Goal: Task Accomplishment & Management: Complete application form

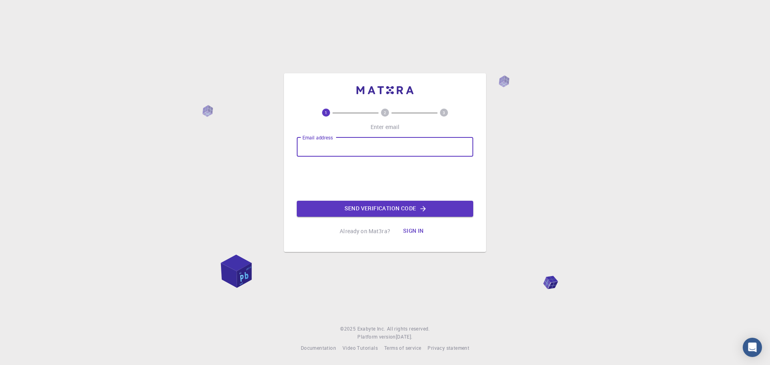
click at [342, 146] on input "Email address" at bounding box center [385, 147] width 176 height 19
type input "[EMAIL_ADDRESS][DOMAIN_NAME]"
click at [321, 210] on button "Send verification code" at bounding box center [385, 209] width 176 height 16
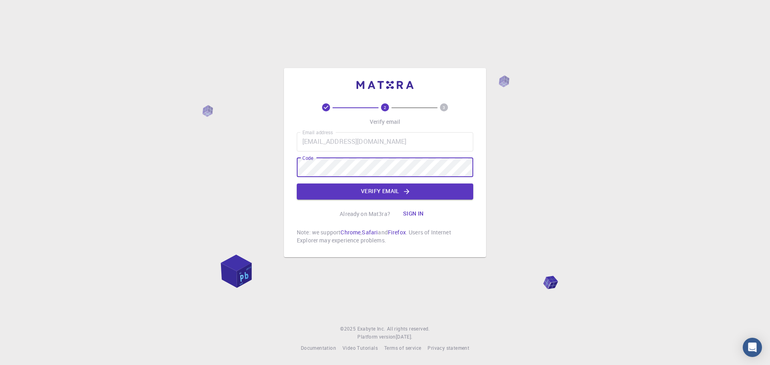
click at [402, 182] on div "Email address [EMAIL_ADDRESS][DOMAIN_NAME] Email address Code Code Verify email" at bounding box center [385, 165] width 176 height 67
click at [401, 192] on button "Verify email" at bounding box center [385, 192] width 176 height 16
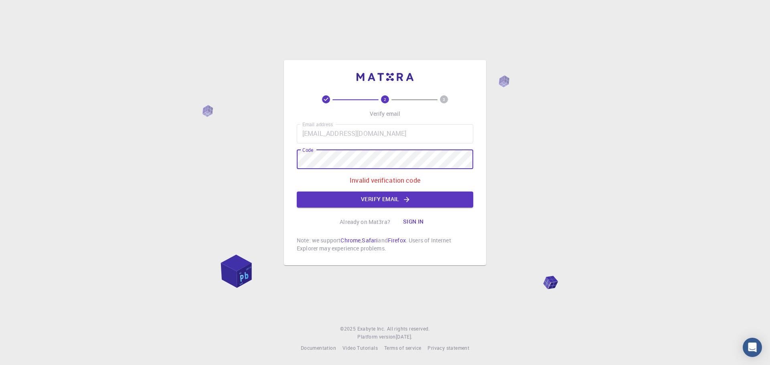
click at [267, 155] on div "2 3 Verify email Email address [EMAIL_ADDRESS][DOMAIN_NAME] Email address Code …" at bounding box center [385, 182] width 770 height 365
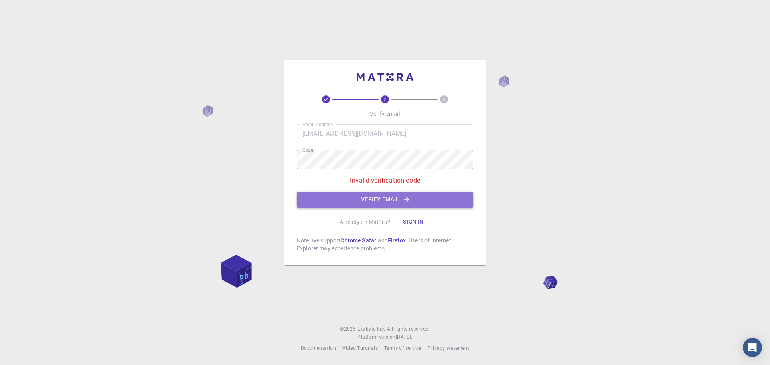
click at [431, 197] on button "Verify email" at bounding box center [385, 200] width 176 height 16
click at [430, 195] on button "Verify email" at bounding box center [385, 200] width 176 height 16
click at [416, 221] on button "Sign in" at bounding box center [414, 222] width 34 height 16
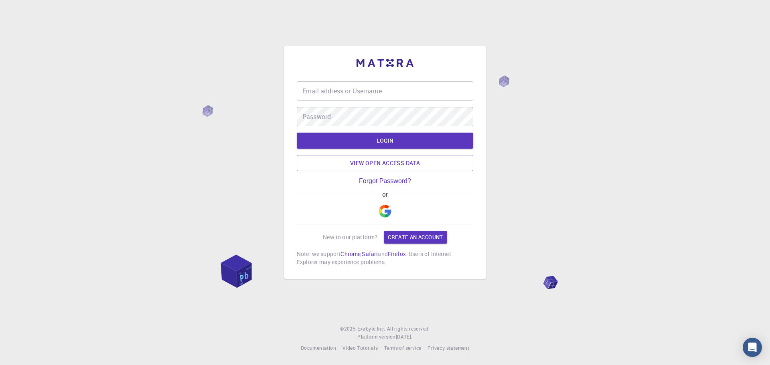
click at [387, 210] on img "button" at bounding box center [385, 211] width 13 height 13
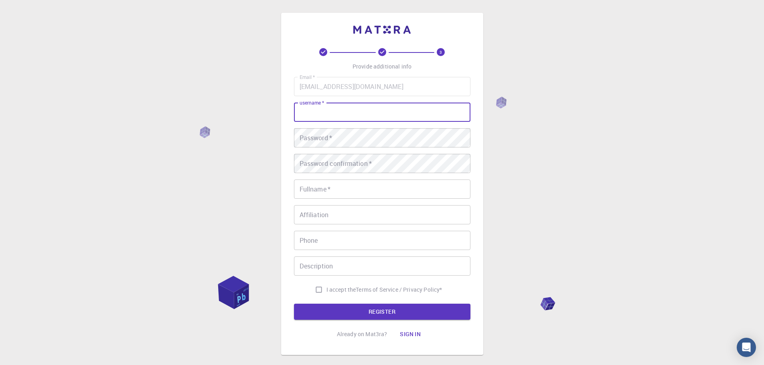
click at [312, 116] on input "username   *" at bounding box center [382, 112] width 176 height 19
type input "Sagar"
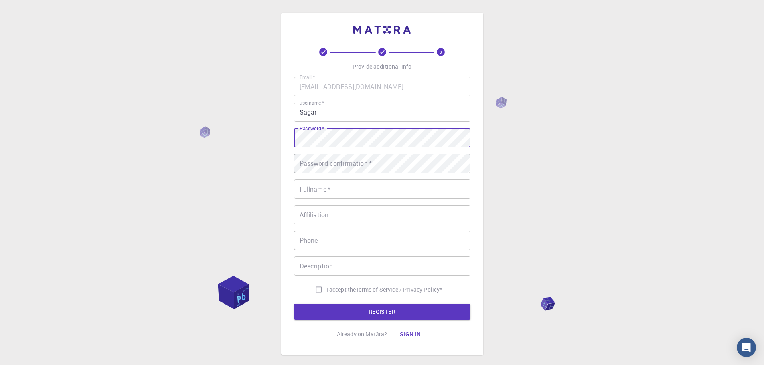
click at [338, 157] on div "Password confirmation   * Password confirmation   *" at bounding box center [382, 163] width 176 height 19
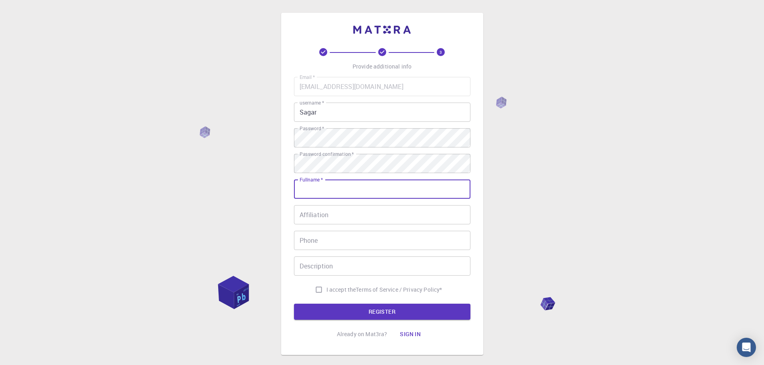
click at [364, 188] on input "Fullname   *" at bounding box center [382, 189] width 176 height 19
type input "[PERSON_NAME]"
type input "01923941593"
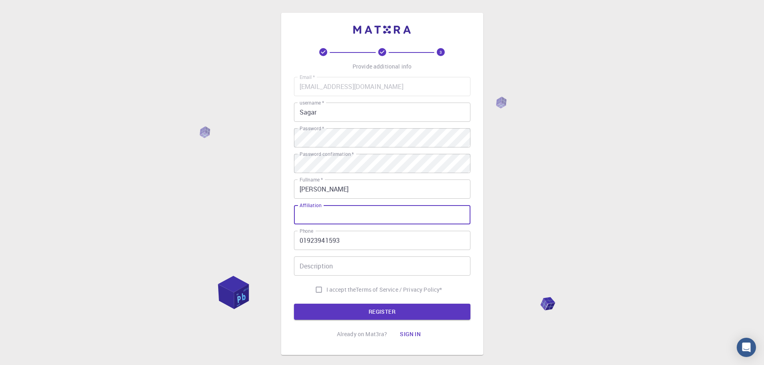
click at [329, 213] on input "Affiliation" at bounding box center [382, 214] width 176 height 19
type input "Faculty member"
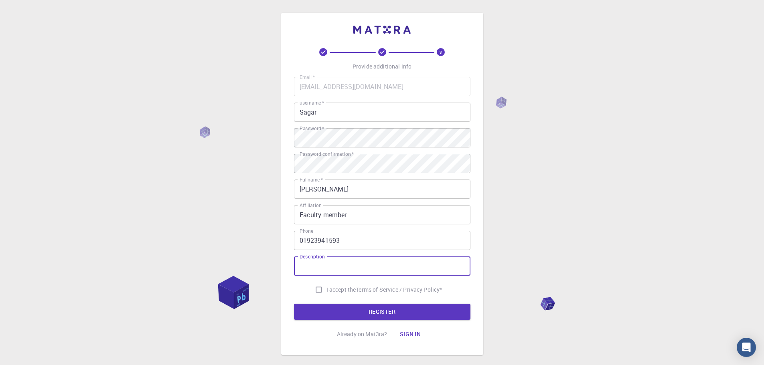
click at [335, 266] on input "Description" at bounding box center [382, 266] width 176 height 19
click at [313, 293] on input "I accept the Terms of Service / Privacy Policy *" at bounding box center [318, 289] width 15 height 15
checkbox input "true"
click at [371, 311] on button "REGISTER" at bounding box center [382, 312] width 176 height 16
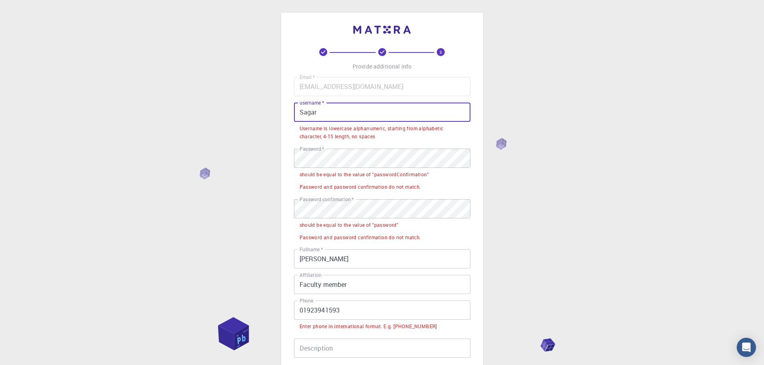
click at [328, 120] on input "Sagar" at bounding box center [382, 112] width 176 height 19
click at [302, 113] on input "Sagar" at bounding box center [382, 112] width 176 height 19
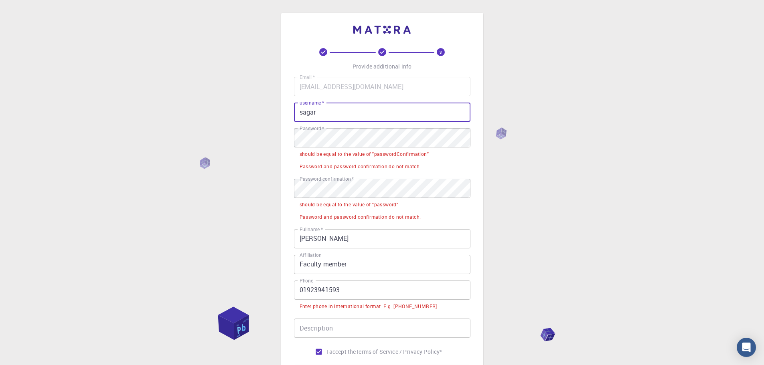
type input "sagar"
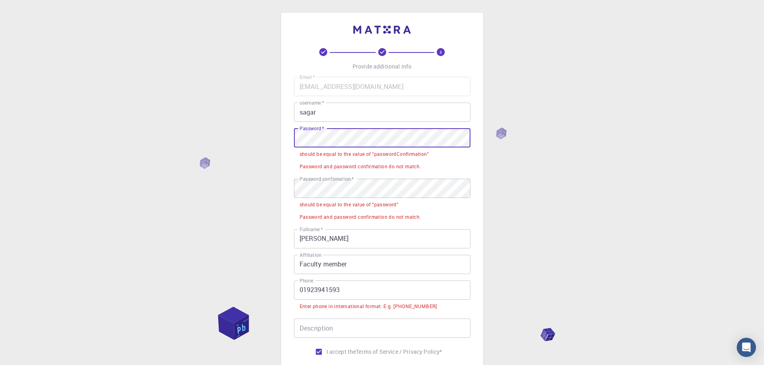
click at [284, 137] on div "3 Provide additional info Email   * [EMAIL_ADDRESS][DOMAIN_NAME] Email   * user…" at bounding box center [382, 215] width 202 height 405
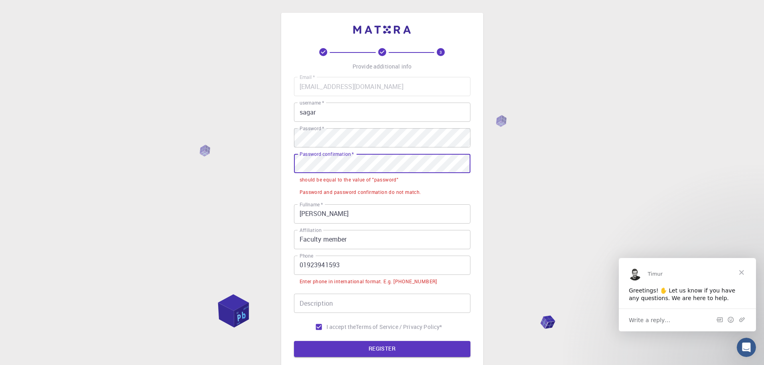
click at [281, 164] on div "3 Provide additional info Email   * [EMAIL_ADDRESS][DOMAIN_NAME] Email   * user…" at bounding box center [382, 203] width 202 height 380
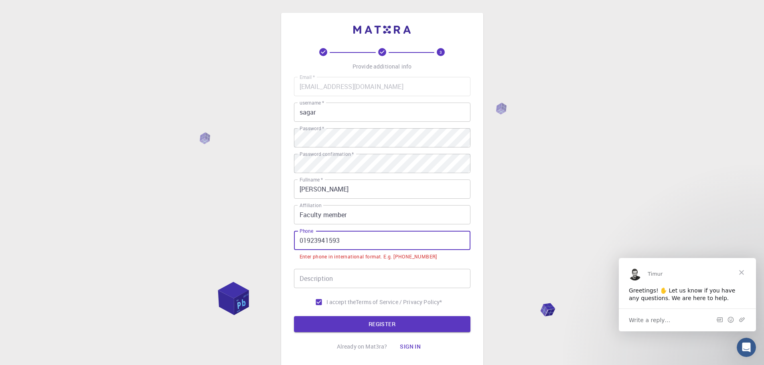
drag, startPoint x: 300, startPoint y: 239, endPoint x: 307, endPoint y: 239, distance: 6.4
click at [300, 239] on input "01923941593" at bounding box center [382, 240] width 176 height 19
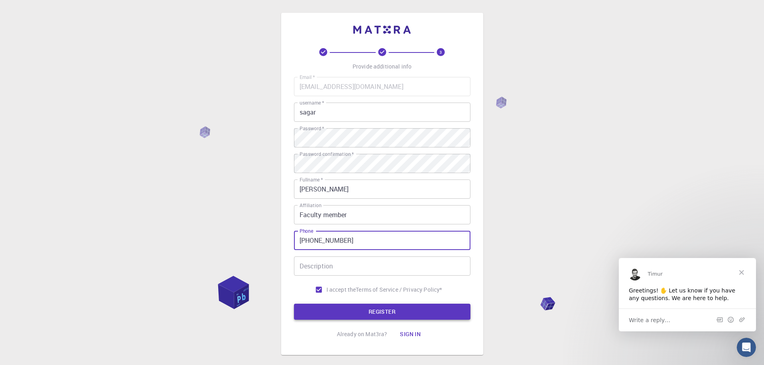
type input "[PHONE_NUMBER]"
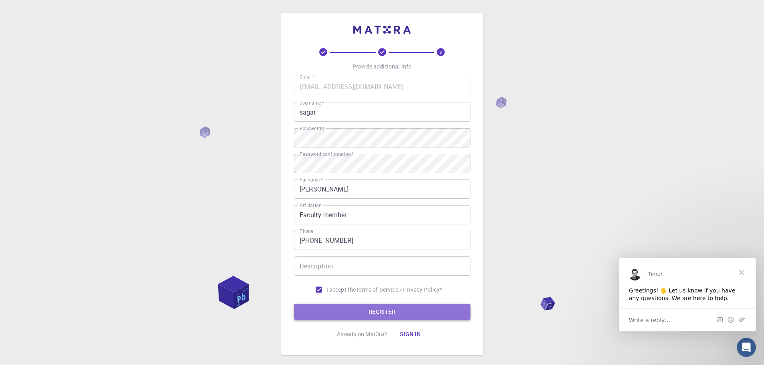
click at [399, 311] on button "REGISTER" at bounding box center [382, 312] width 176 height 16
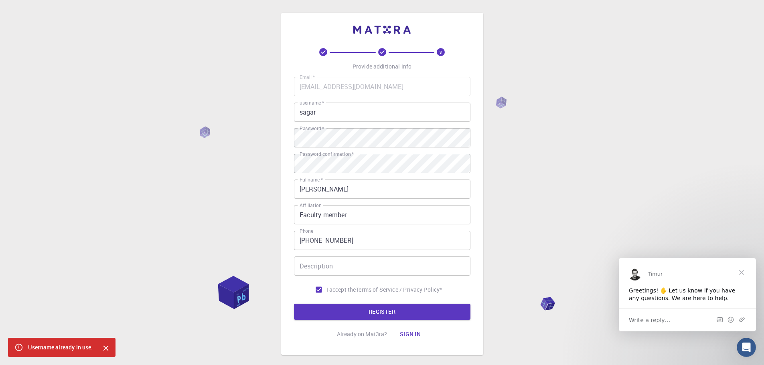
click at [322, 116] on input "sagar" at bounding box center [382, 112] width 176 height 19
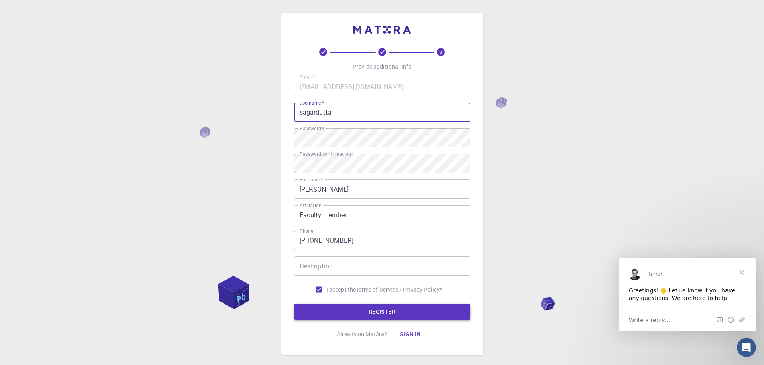
type input "sagardutta"
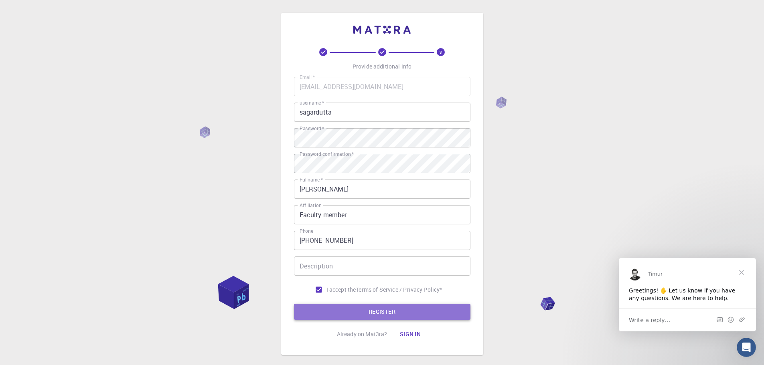
click at [394, 313] on button "REGISTER" at bounding box center [382, 312] width 176 height 16
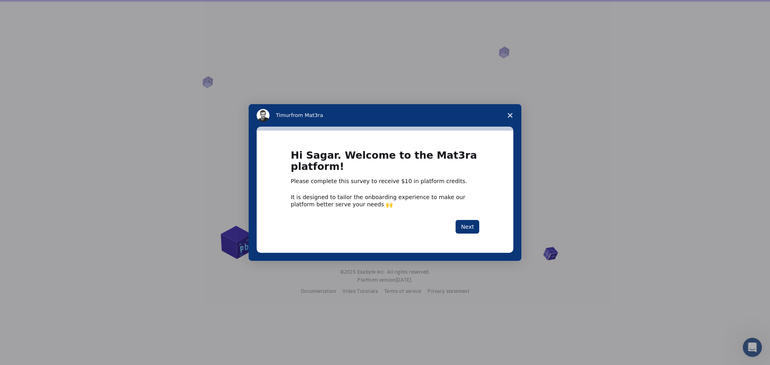
click at [506, 117] on span "Close survey" at bounding box center [510, 115] width 22 height 22
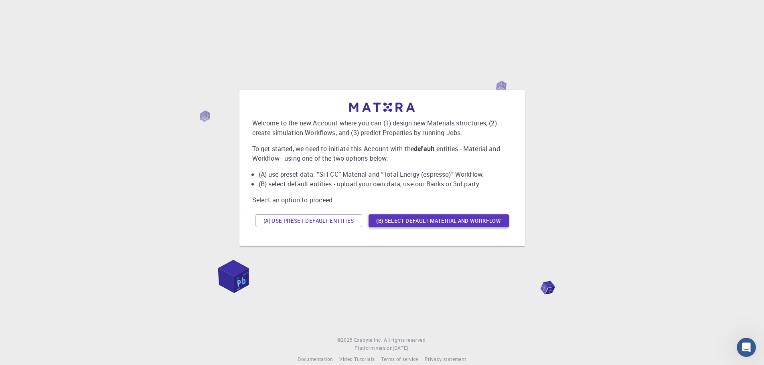
click at [389, 221] on button "(B) Select default material and workflow" at bounding box center [439, 221] width 140 height 13
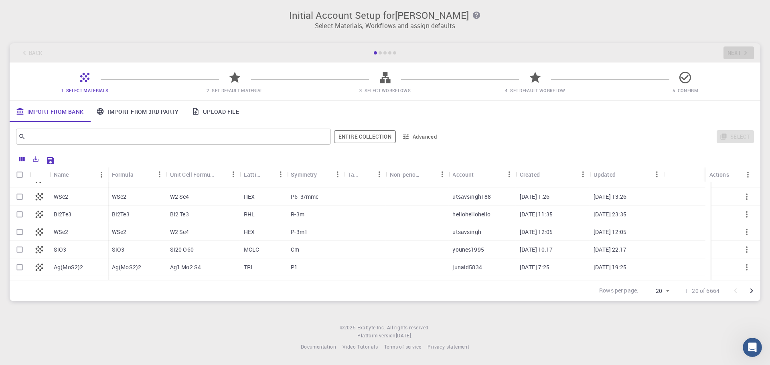
scroll to position [80, 0]
click at [71, 196] on p "Bi2Te3" at bounding box center [63, 199] width 18 height 8
checkbox input "true"
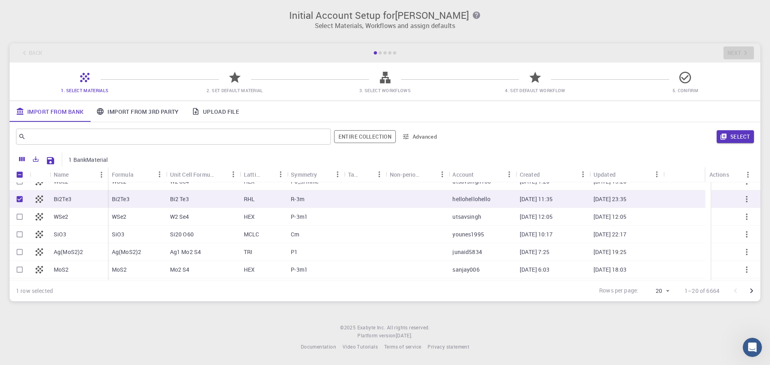
click at [71, 196] on p "Bi2Te3" at bounding box center [63, 199] width 18 height 8
checkbox input "false"
click at [71, 196] on p "Bi2Te3" at bounding box center [63, 199] width 18 height 8
checkbox input "true"
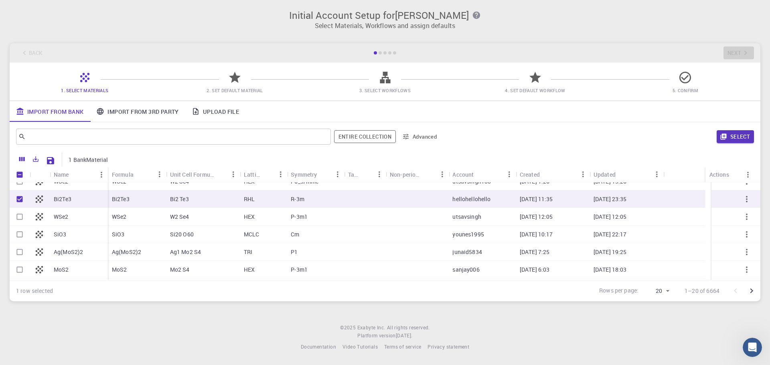
checkbox input "true"
click at [456, 201] on p "hellohellohello" at bounding box center [471, 199] width 38 height 8
checkbox input "false"
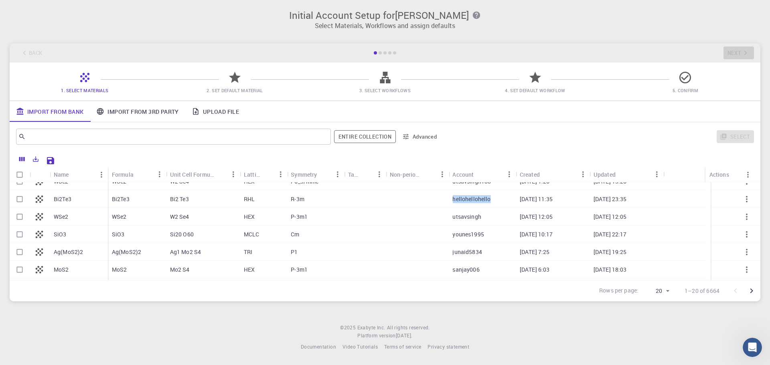
click at [456, 201] on p "hellohellohello" at bounding box center [471, 199] width 38 height 8
checkbox input "true"
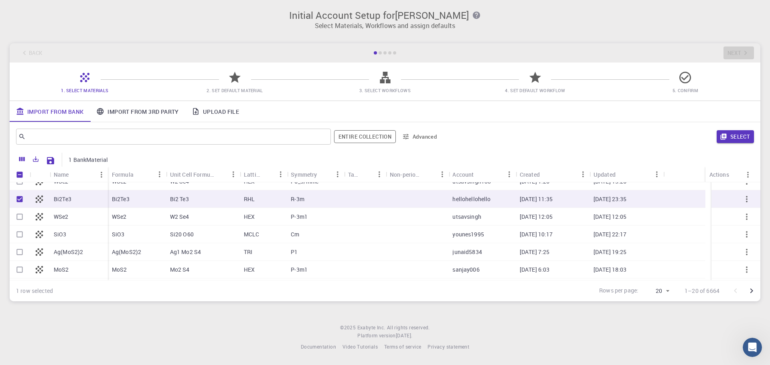
click at [243, 200] on div "RHL" at bounding box center [263, 200] width 47 height 18
checkbox input "false"
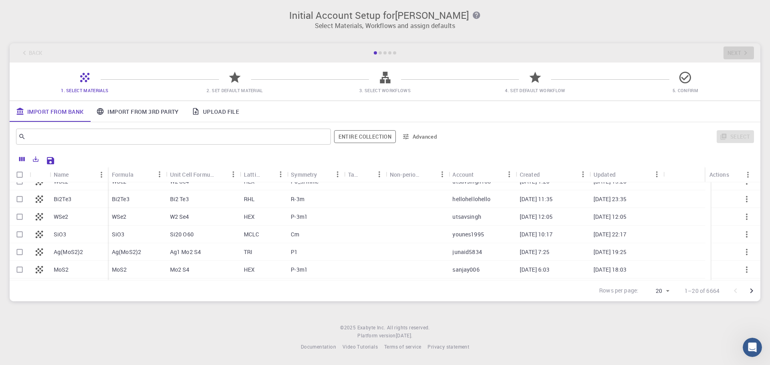
click at [69, 199] on p "Bi2Te3" at bounding box center [63, 199] width 18 height 8
checkbox input "true"
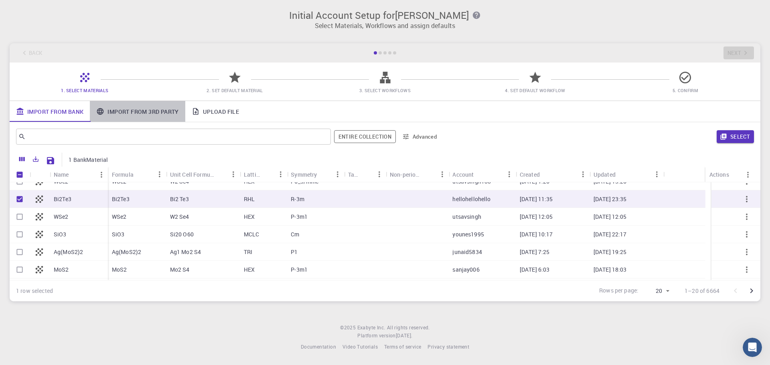
click at [154, 111] on link "Import From 3rd Party" at bounding box center [137, 111] width 95 height 21
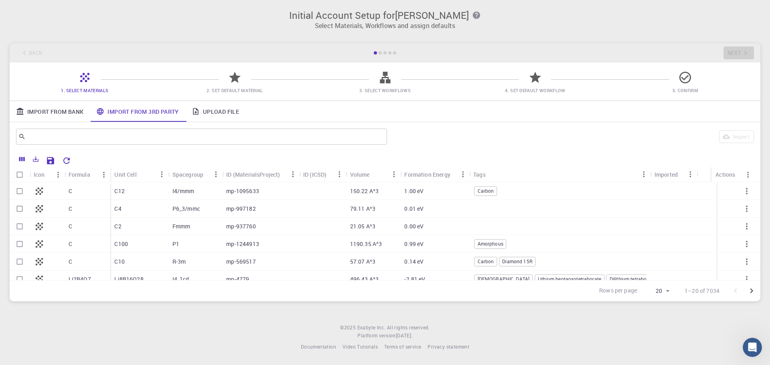
click at [221, 117] on link "Upload File" at bounding box center [215, 111] width 60 height 21
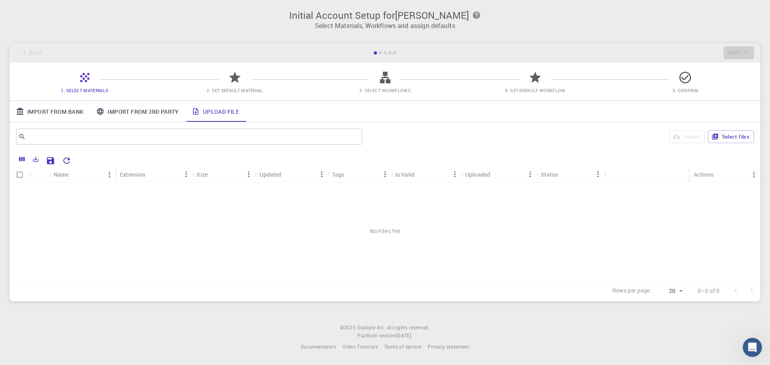
click at [234, 81] on icon at bounding box center [235, 77] width 12 height 11
click at [399, 84] on span "3. Select Workflows" at bounding box center [385, 84] width 144 height 19
